Goal: Task Accomplishment & Management: Complete application form

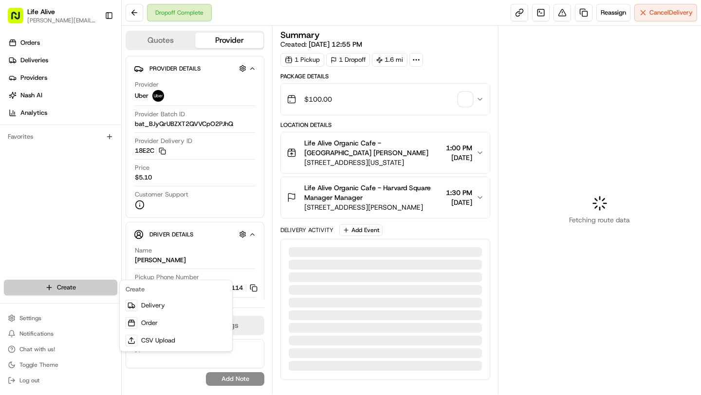
click at [75, 281] on html "Life Alive [PERSON_NAME][EMAIL_ADDRESS][DOMAIN_NAME] Toggle Sidebar Orders Deli…" at bounding box center [350, 197] width 701 height 395
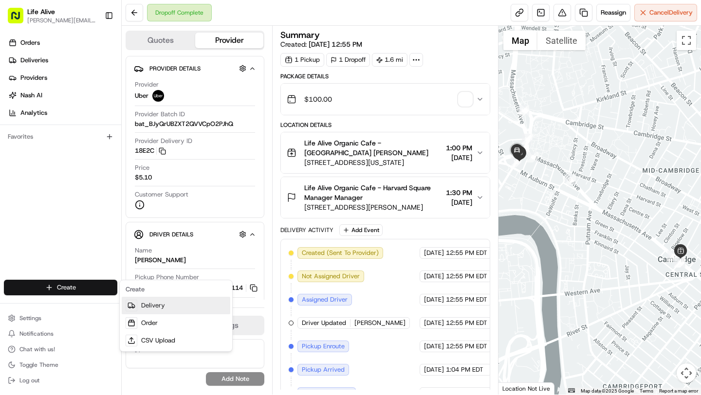
click at [160, 306] on link "Delivery" at bounding box center [176, 306] width 109 height 18
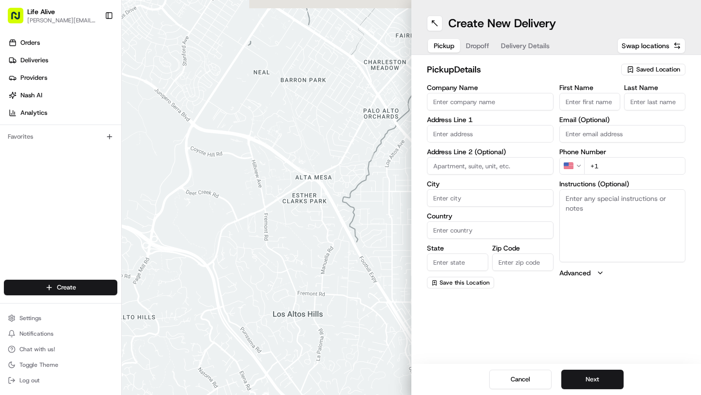
click at [469, 104] on input "Company Name" at bounding box center [490, 102] width 127 height 18
type input "Life Alive Organic Cafe - [GEOGRAPHIC_DATA]"
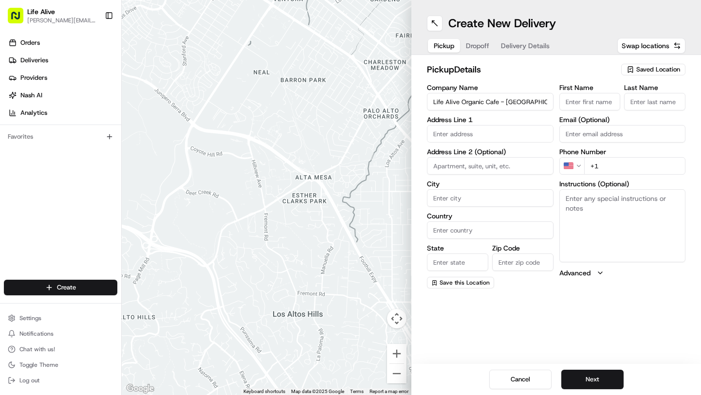
type input "[STREET_ADDRESS][US_STATE]"
type input "[GEOGRAPHIC_DATA]"
type input "MA"
type input "02139"
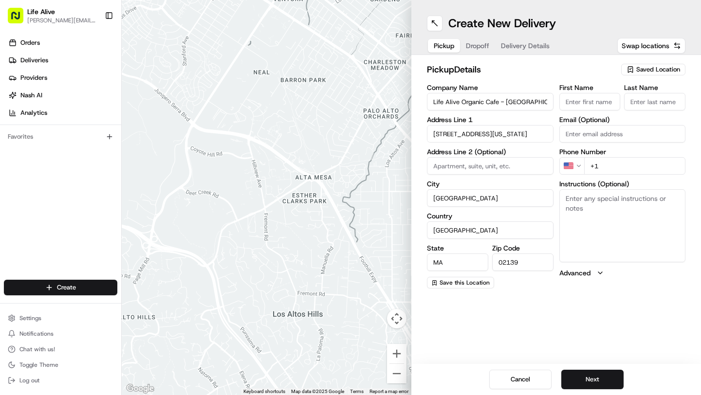
type input "[PERSON_NAME]"
type input "Instasi"
click at [624, 168] on input "+1" at bounding box center [635, 166] width 102 height 18
type input "[PHONE_NUMBER]"
click at [590, 378] on button "Next" at bounding box center [592, 379] width 62 height 19
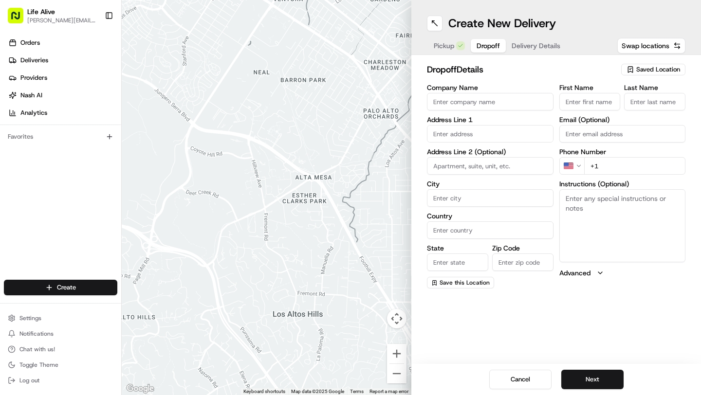
click at [465, 102] on input "Company Name" at bounding box center [490, 102] width 127 height 18
type input "Life Alive Organic Cafe - [GEOGRAPHIC_DATA]"
type input "[STREET_ADDRESS][PERSON_NAME]"
type input "[GEOGRAPHIC_DATA]"
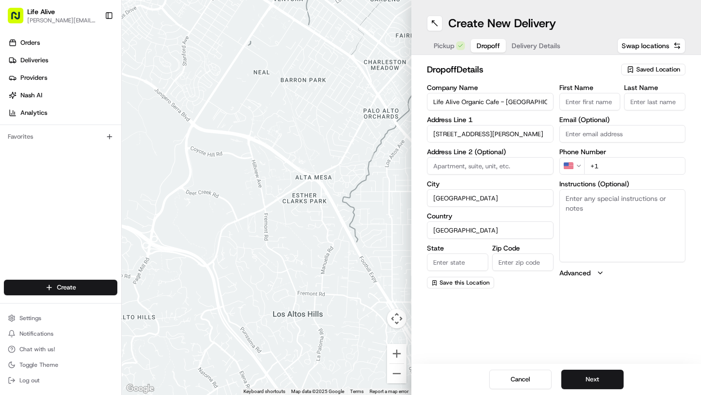
type input "MA"
type input "02138"
type input "Manager"
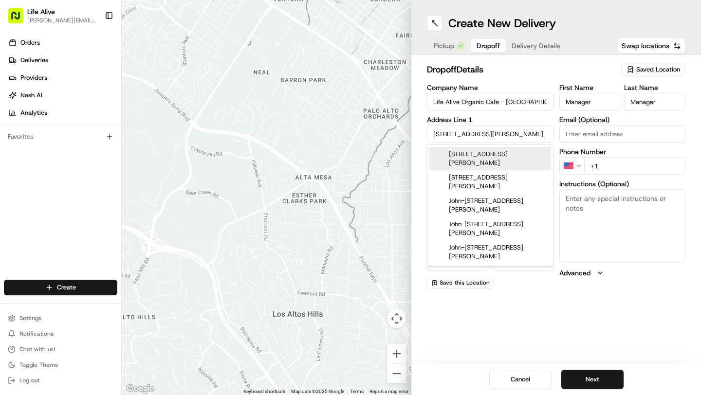
click at [625, 169] on input "+1" at bounding box center [635, 166] width 102 height 18
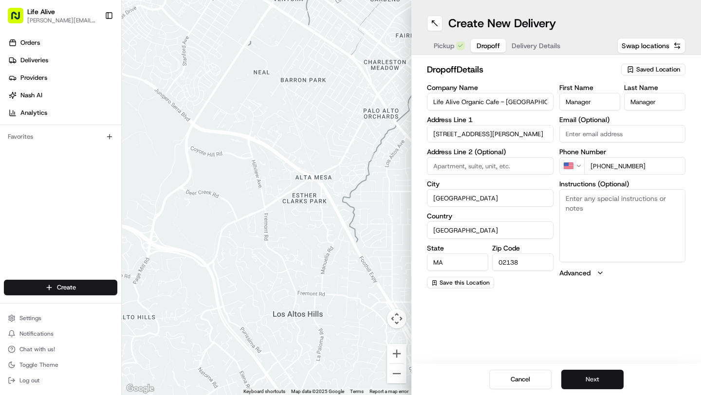
type input "[PHONE_NUMBER]"
click at [595, 372] on button "Next" at bounding box center [592, 379] width 62 height 19
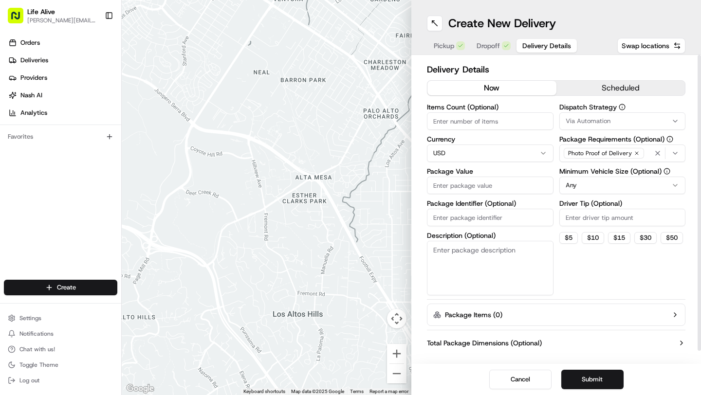
click at [464, 114] on input "Items Count (Optional)" at bounding box center [490, 121] width 127 height 18
type input "1"
click at [485, 185] on input "Package Value" at bounding box center [490, 186] width 127 height 18
type input "100"
click at [596, 237] on button "$ 10" at bounding box center [593, 238] width 22 height 12
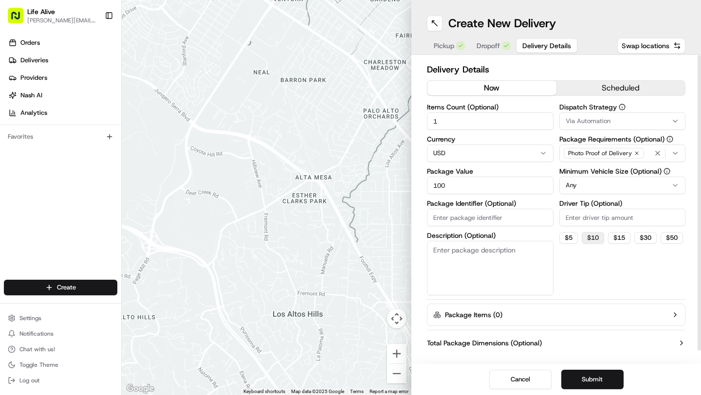
type input "10"
click at [593, 184] on html "Life Alive [PERSON_NAME][EMAIL_ADDRESS][DOMAIN_NAME] Toggle Sidebar Orders Deli…" at bounding box center [350, 197] width 701 height 395
click at [599, 382] on button "Submit" at bounding box center [592, 379] width 62 height 19
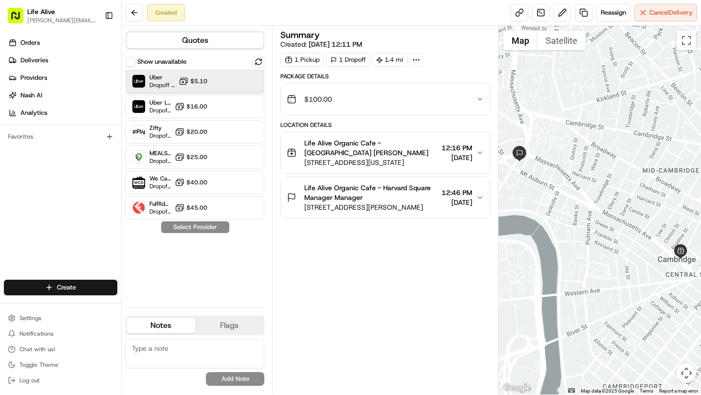
click at [209, 77] on div "Uber Dropoff ETA 22 minutes $5.10" at bounding box center [195, 81] width 139 height 23
click at [201, 228] on button "Assign Provider" at bounding box center [195, 228] width 69 height 12
